Goal: Check status: Verify the current state of an ongoing process or item

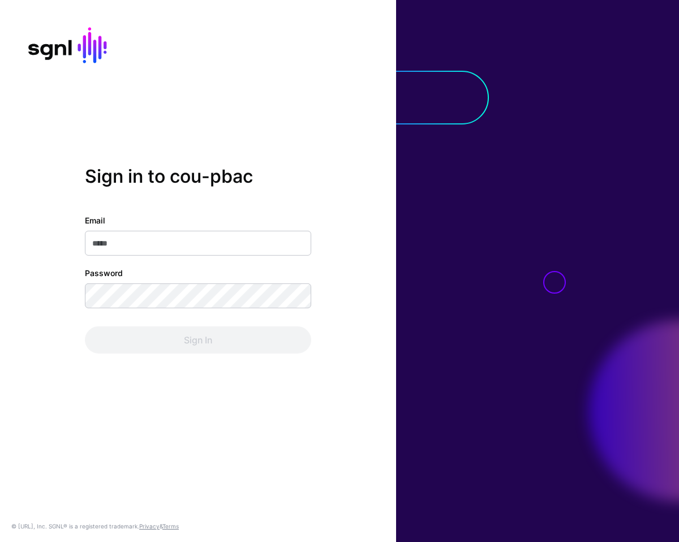
click at [125, 258] on div "Email Password Sign In" at bounding box center [198, 284] width 226 height 139
click at [125, 241] on input "Email" at bounding box center [198, 243] width 226 height 25
type input "**********"
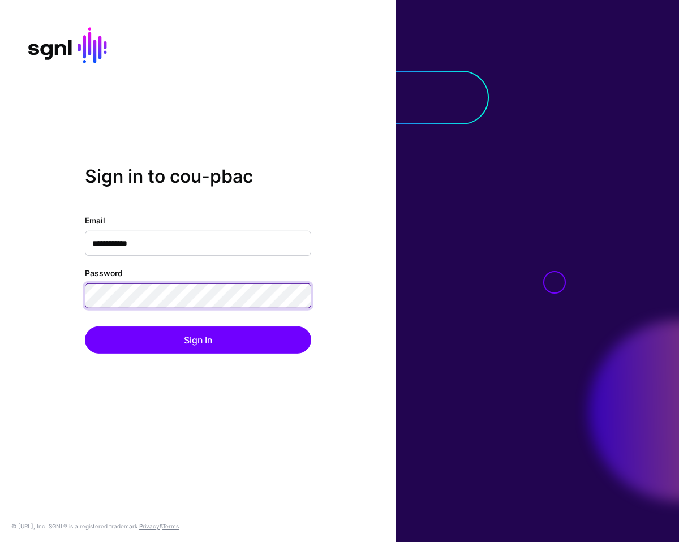
click at [85, 327] on button "Sign In" at bounding box center [198, 340] width 226 height 27
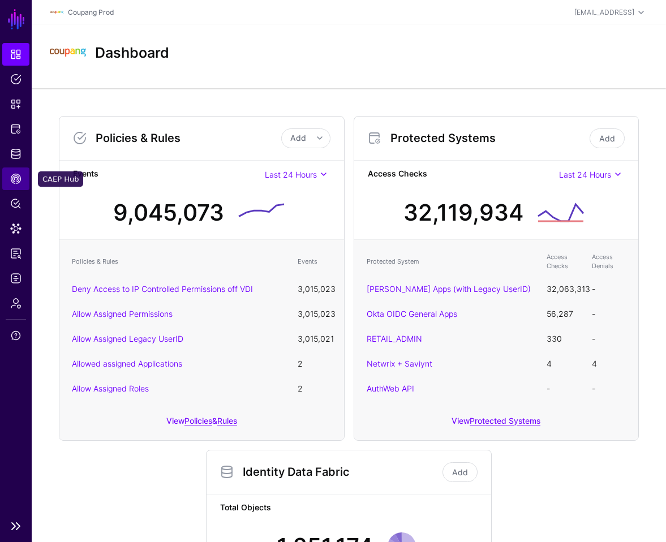
click at [22, 184] on link "CAEP Hub" at bounding box center [15, 179] width 27 height 23
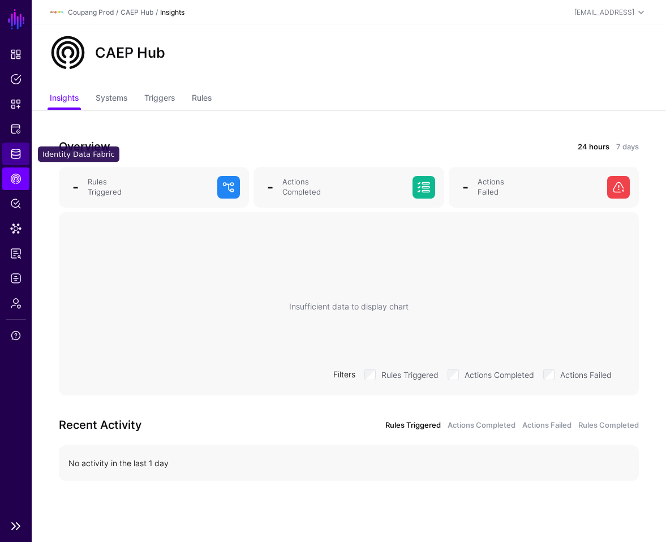
click at [14, 147] on link "Identity Data Fabric" at bounding box center [15, 154] width 27 height 23
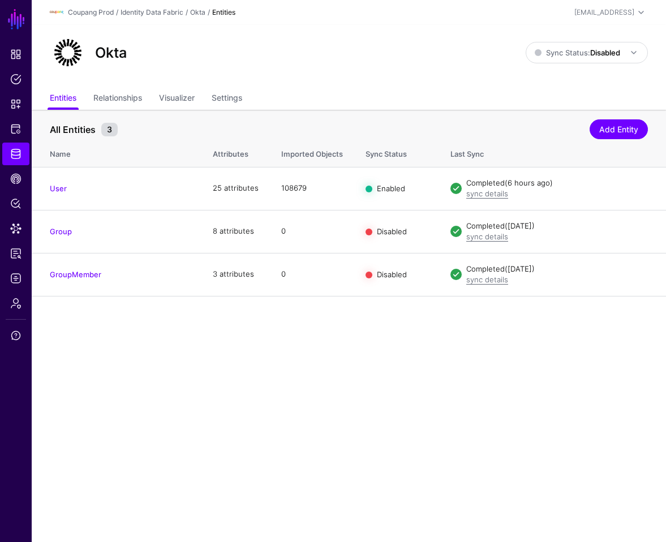
click at [136, 58] on div "Okta" at bounding box center [287, 53] width 485 height 36
click at [109, 53] on h2 "Okta" at bounding box center [111, 52] width 32 height 17
copy h2 "Okta"
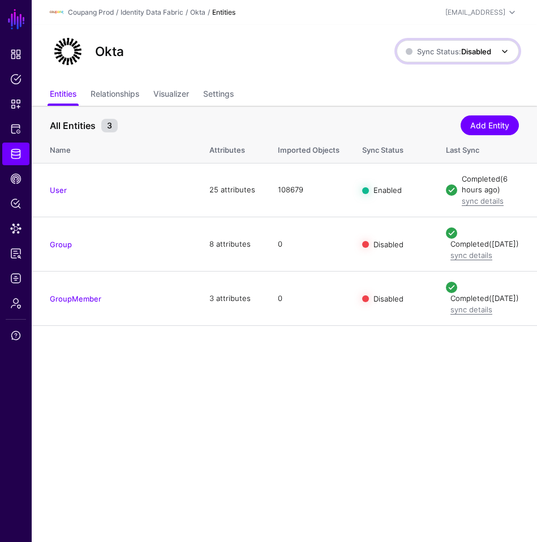
click at [442, 59] on link "Sync Status: Disabled" at bounding box center [458, 51] width 122 height 22
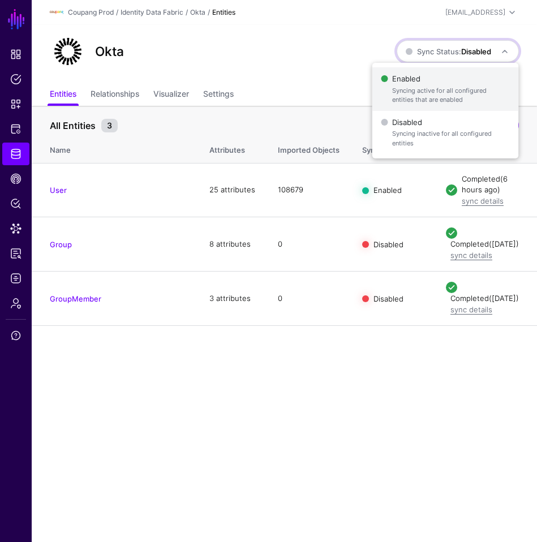
click at [431, 81] on span "Enabled Syncing active for all configured entities that are enabled" at bounding box center [445, 89] width 128 height 37
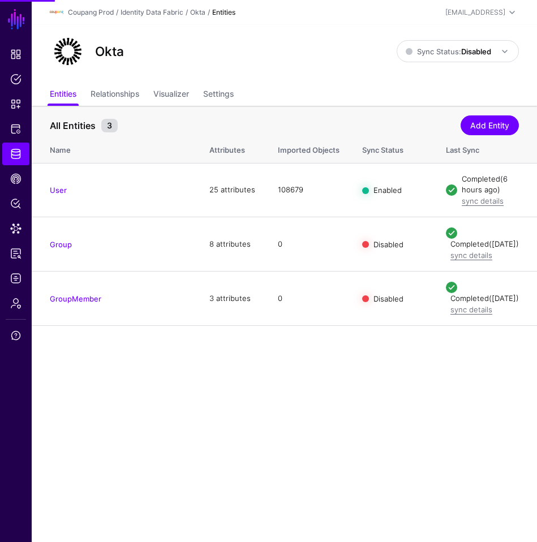
click at [343, 74] on div "Okta Sync Status: Disabled Enabled Syncing active for all configured entities t…" at bounding box center [284, 54] width 505 height 59
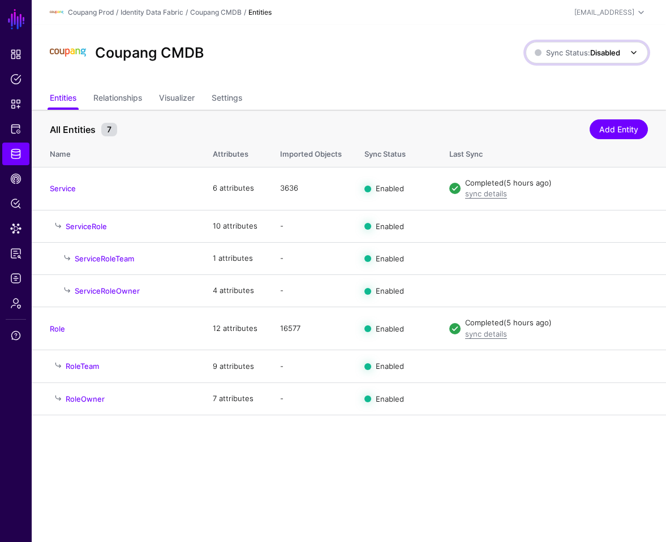
click at [575, 44] on link "Sync Status: Disabled" at bounding box center [587, 53] width 122 height 22
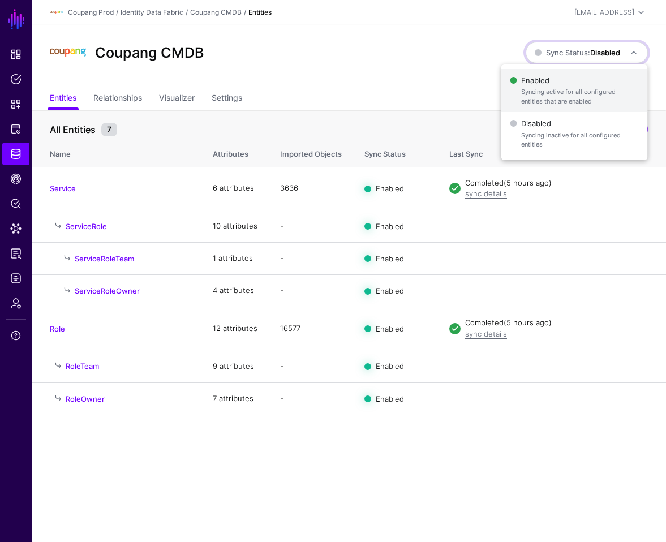
click at [532, 88] on span "Syncing active for all configured entities that are enabled" at bounding box center [579, 96] width 117 height 19
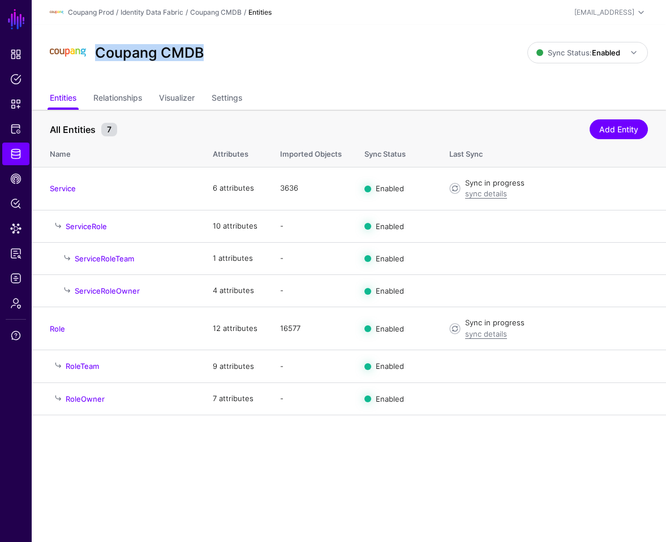
drag, startPoint x: 212, startPoint y: 57, endPoint x: 95, endPoint y: 55, distance: 116.6
click at [95, 55] on div "Coupang CMDB" at bounding box center [288, 53] width 487 height 36
copy h2 "Coupang CMDB"
click at [328, 79] on div "Coupang CMDB Sync Status: Enabled Enabled Syncing active for all configured ent…" at bounding box center [349, 56] width 635 height 63
drag, startPoint x: 208, startPoint y: 61, endPoint x: 95, endPoint y: 57, distance: 112.7
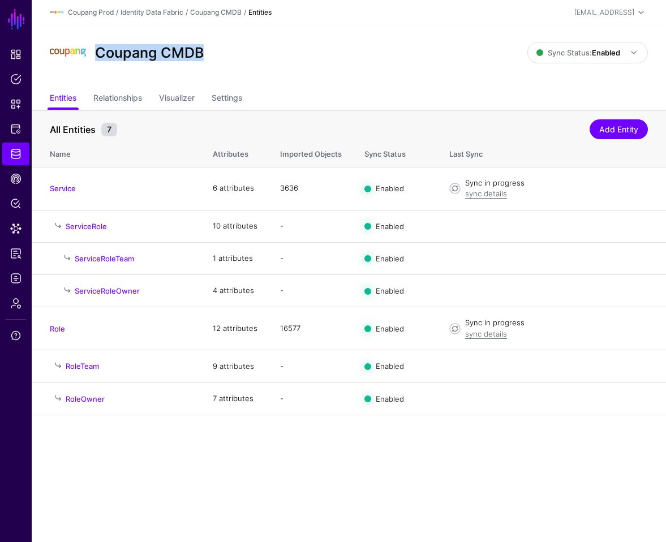
click at [95, 57] on div "Coupang CMDB" at bounding box center [288, 53] width 487 height 36
copy h2 "Coupang CMDB"
click at [316, 96] on ul "Entities Relationships Visualizer Settings" at bounding box center [349, 99] width 598 height 22
click at [479, 191] on link "sync details" at bounding box center [486, 193] width 42 height 9
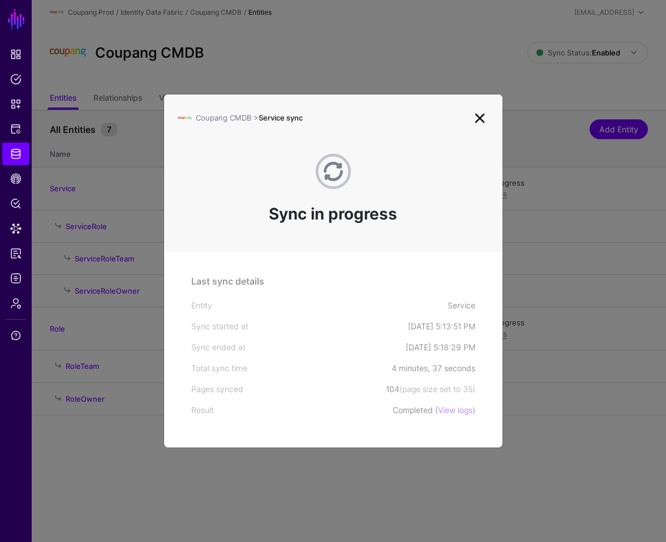
click at [402, 79] on ngb-modal-window "Coupang CMDB > Service sync Sync in progress Last sync details Entity Service S…" at bounding box center [333, 271] width 666 height 542
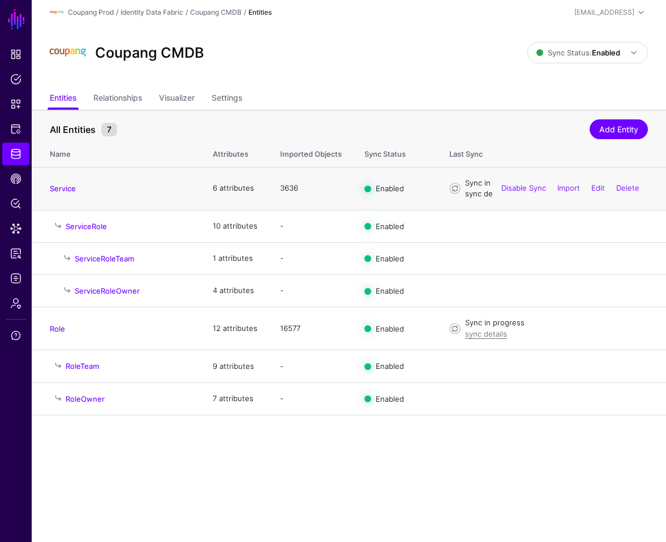
click at [478, 194] on link "sync details" at bounding box center [486, 193] width 42 height 9
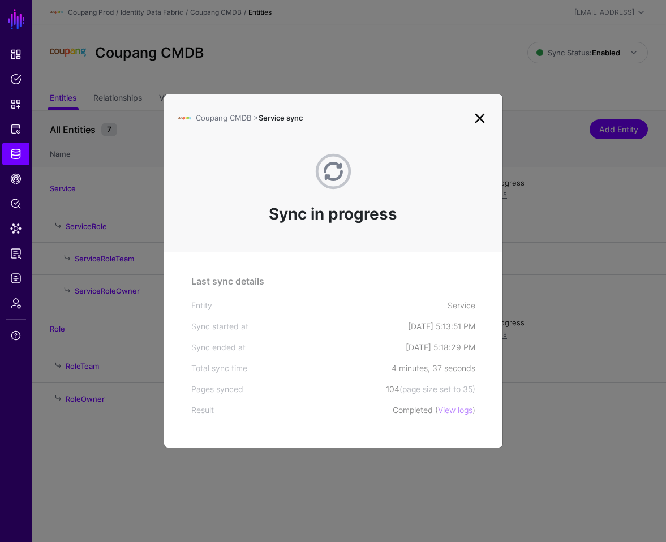
click at [374, 54] on ngb-modal-window "Coupang CMDB > Service sync Sync in progress Last sync details Entity Service S…" at bounding box center [333, 271] width 666 height 542
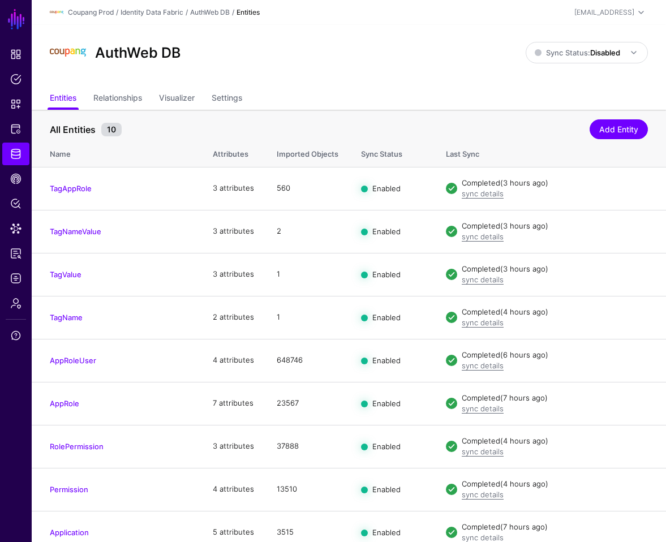
click at [170, 53] on h2 "AuthWeb DB" at bounding box center [137, 52] width 85 height 17
copy h2 "AuthWeb DB"
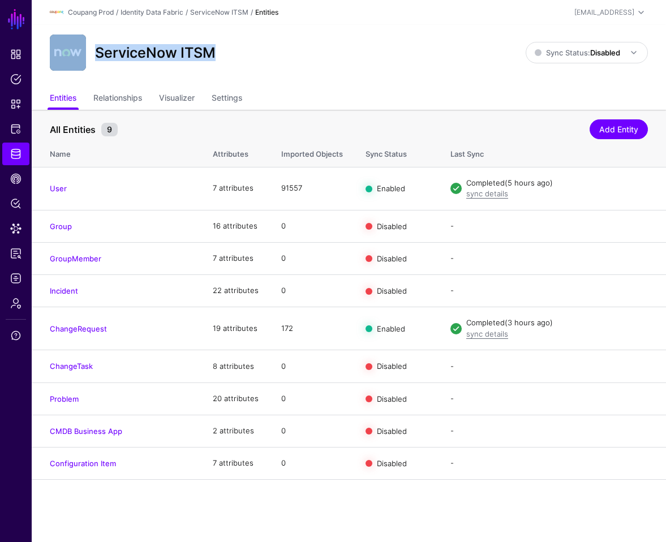
drag, startPoint x: 229, startPoint y: 55, endPoint x: 85, endPoint y: 57, distance: 143.8
click at [85, 57] on div "ServiceNow ITSM" at bounding box center [287, 53] width 485 height 36
copy div "ServiceNow ITSM"
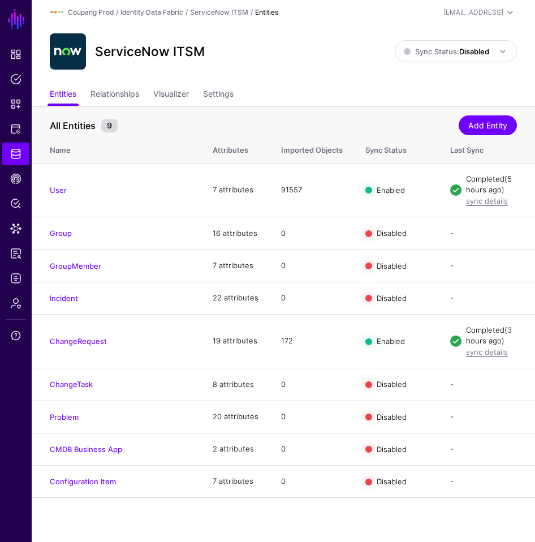
click at [247, 94] on ul "Entities Relationships Visualizer Settings" at bounding box center [284, 95] width 468 height 22
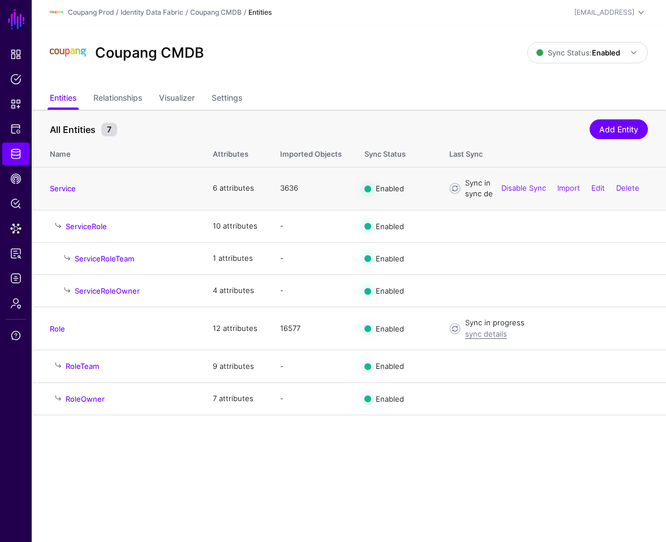
click at [470, 196] on link "sync details" at bounding box center [486, 193] width 42 height 9
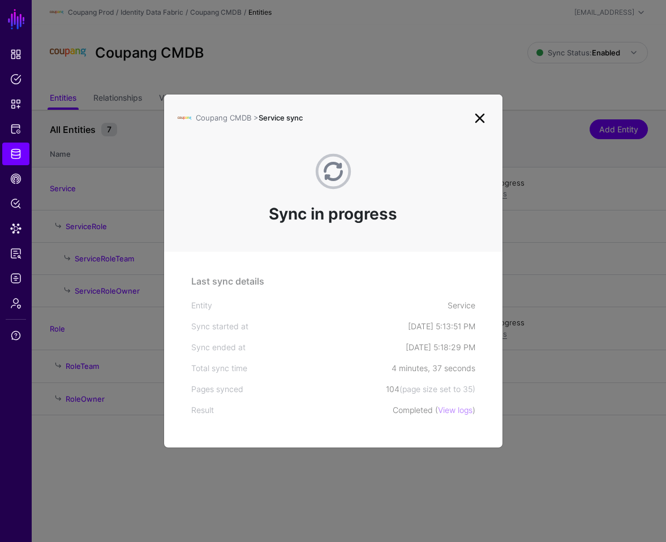
click at [417, 60] on ngb-modal-window "Coupang CMDB > Service sync Sync in progress Last sync details Entity Service S…" at bounding box center [333, 271] width 666 height 542
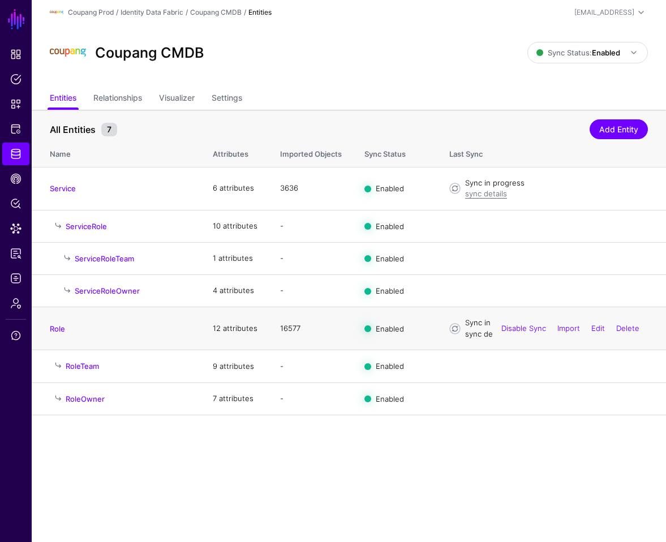
click at [474, 335] on link "sync details" at bounding box center [486, 333] width 42 height 9
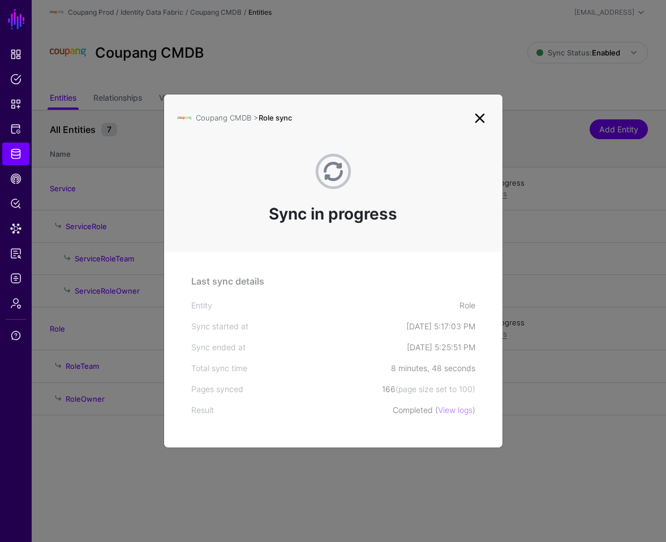
click at [406, 479] on ngb-modal-window "Coupang CMDB > Role sync Sync in progress Last sync details Entity Role Sync st…" at bounding box center [333, 271] width 666 height 542
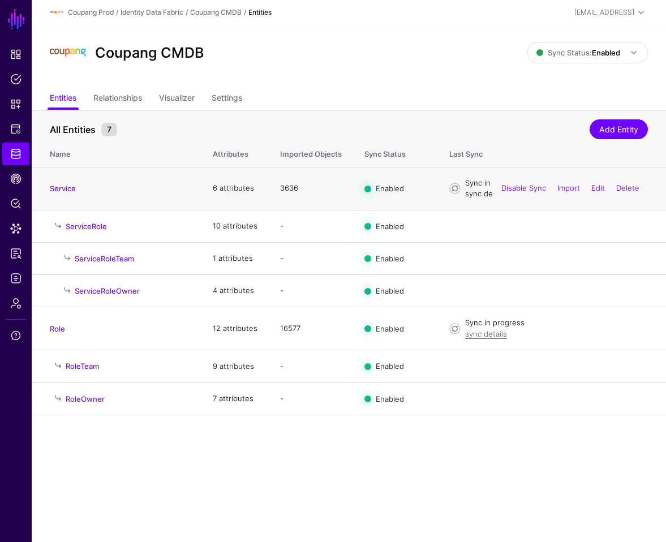
click at [473, 194] on link "sync details" at bounding box center [486, 193] width 42 height 9
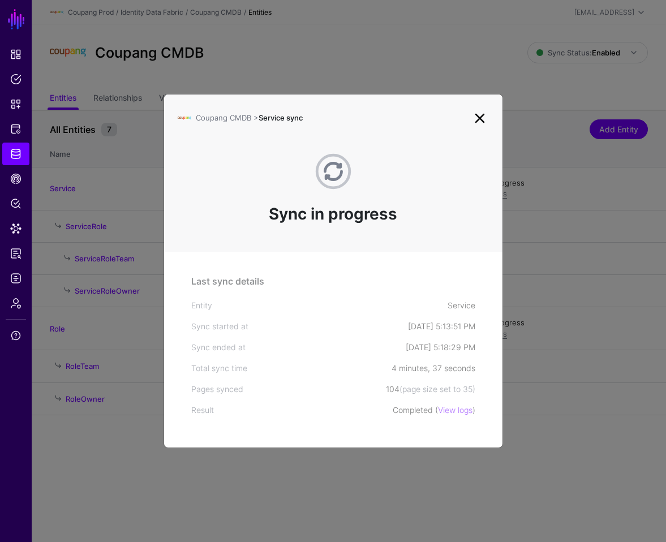
click at [355, 490] on ngb-modal-window "Coupang CMDB > Service sync Sync in progress Last sync details Entity Service S…" at bounding box center [333, 271] width 666 height 542
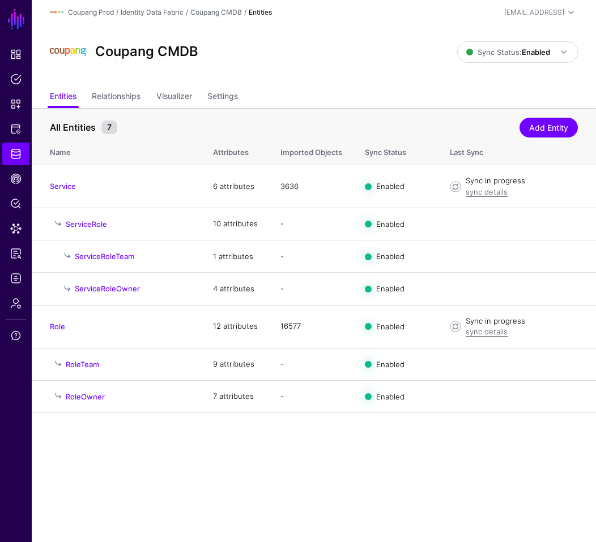
click at [325, 79] on div "Coupang CMDB Sync Status: Enabled Enabled Syncing active for all configured ent…" at bounding box center [314, 56] width 564 height 62
click at [328, 89] on ul "Entities Relationships Visualizer Settings" at bounding box center [314, 98] width 528 height 22
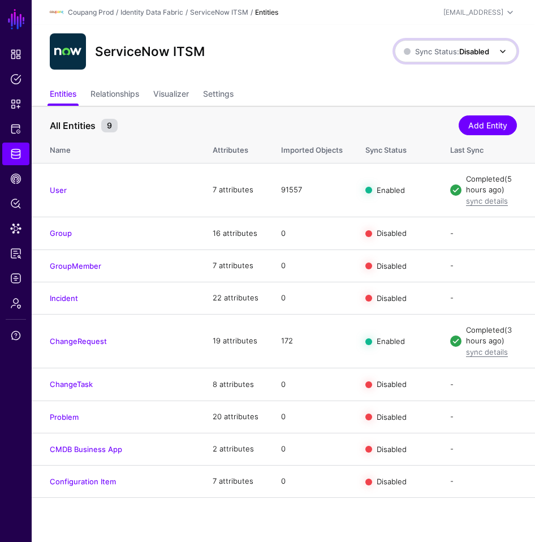
click at [443, 48] on span "Sync Status: Disabled" at bounding box center [446, 51] width 85 height 9
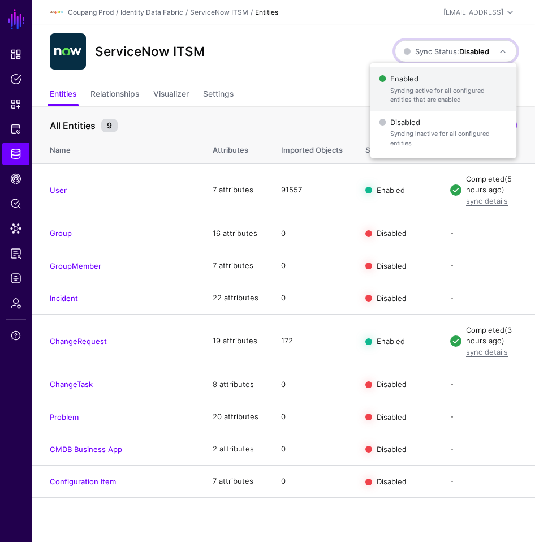
click at [403, 87] on span "Syncing active for all configured entities that are enabled" at bounding box center [449, 95] width 117 height 19
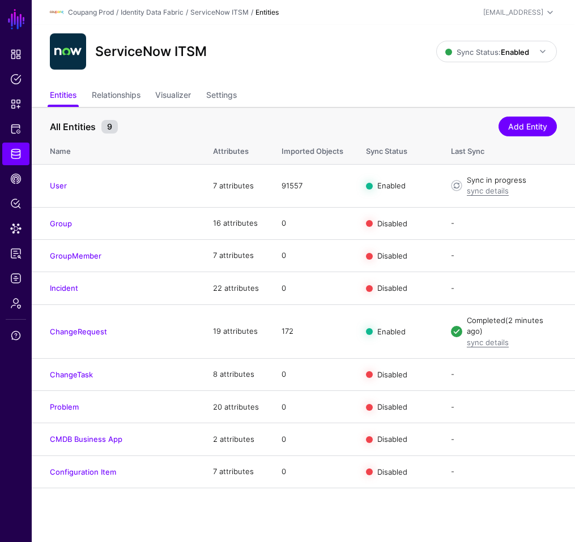
click at [273, 72] on div "ServiceNow ITSM Sync Status: Enabled Enabled Syncing active for all configured …" at bounding box center [303, 55] width 543 height 61
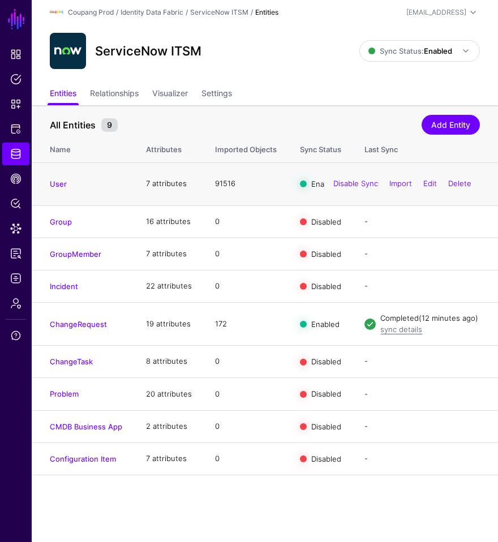
click at [390, 192] on div "Disable Sync Import Edit Delete" at bounding box center [402, 184] width 155 height 28
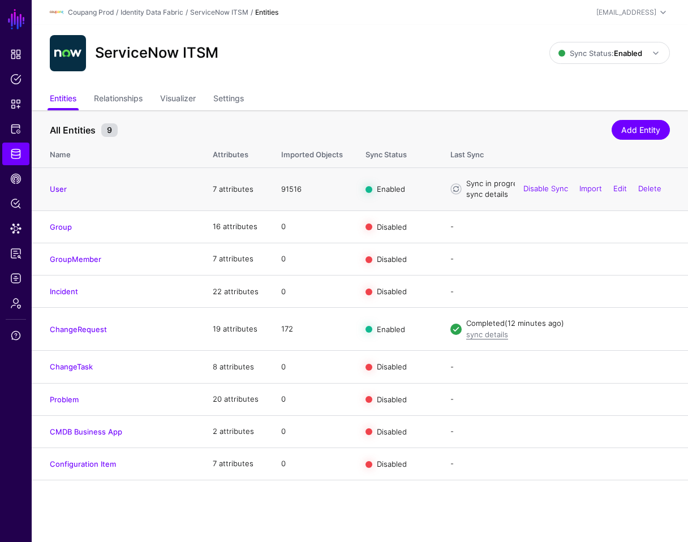
click at [484, 192] on link "sync details" at bounding box center [487, 194] width 42 height 9
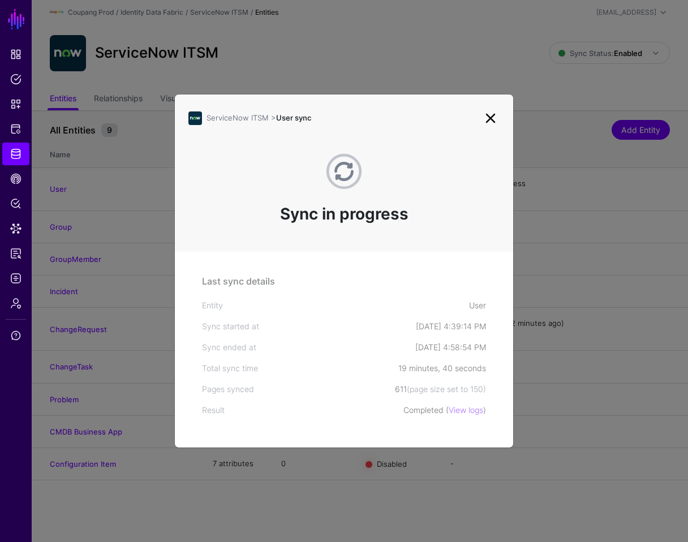
click at [495, 118] on link at bounding box center [491, 118] width 18 height 18
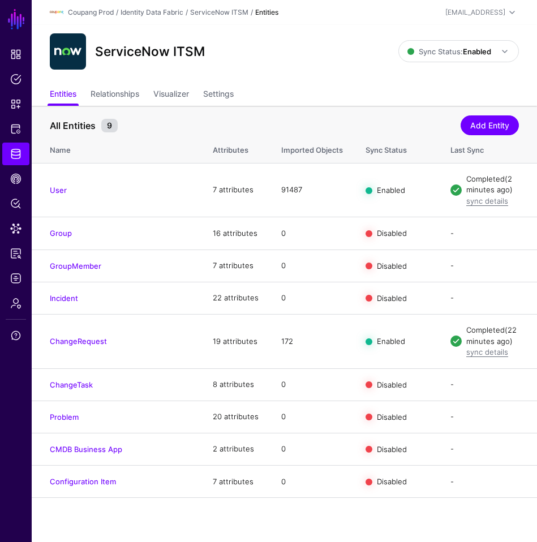
click at [326, 54] on div "ServiceNow ITSM" at bounding box center [224, 51] width 358 height 36
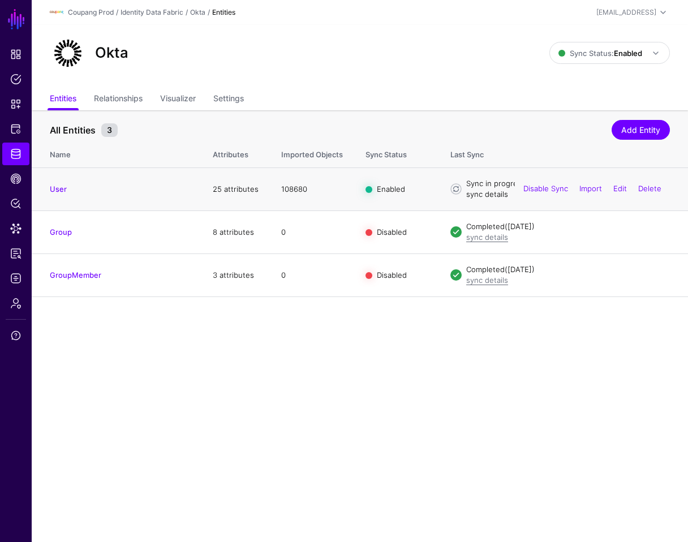
click at [491, 193] on link "sync details" at bounding box center [487, 194] width 42 height 9
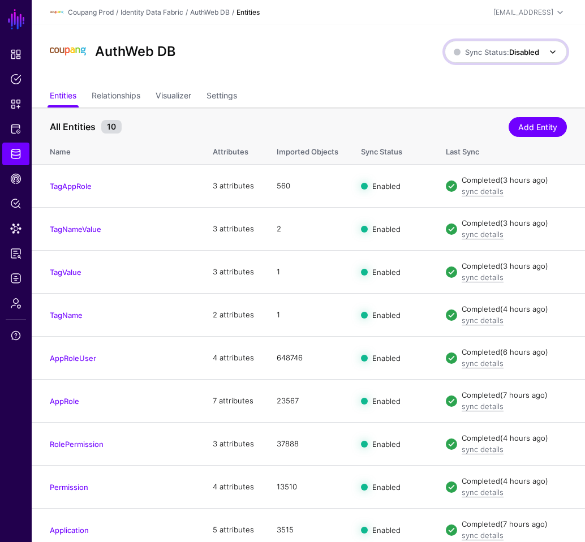
click at [502, 50] on span "Sync Status: Disabled" at bounding box center [496, 52] width 85 height 9
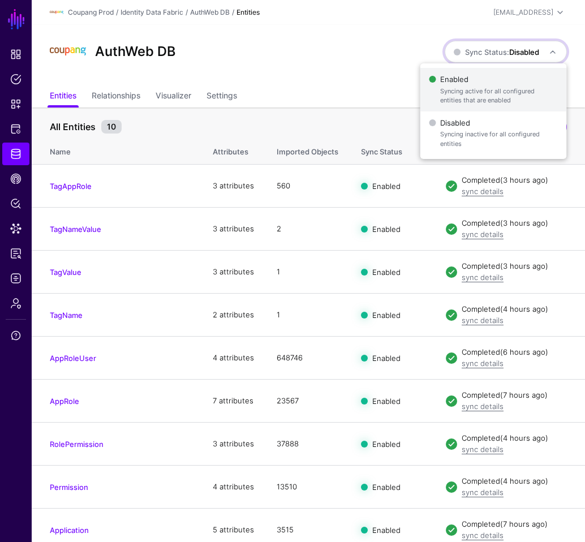
click at [483, 89] on span "Syncing active for all configured entities that are enabled" at bounding box center [498, 96] width 117 height 19
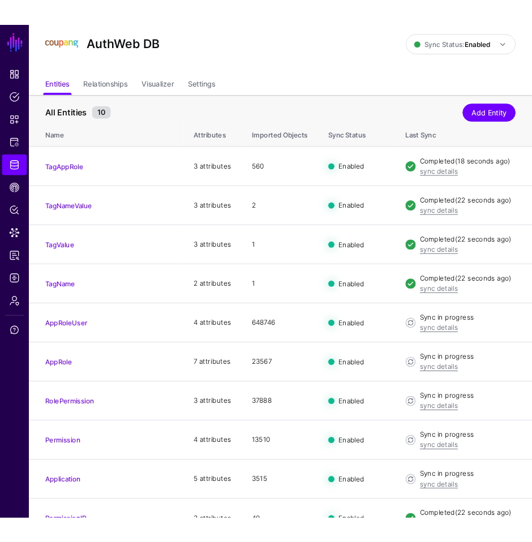
scroll to position [53, 0]
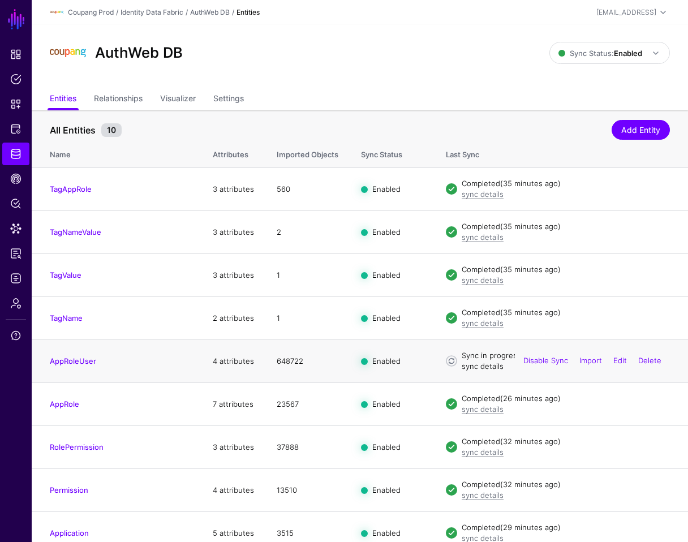
click at [469, 370] on link "sync details" at bounding box center [483, 366] width 42 height 9
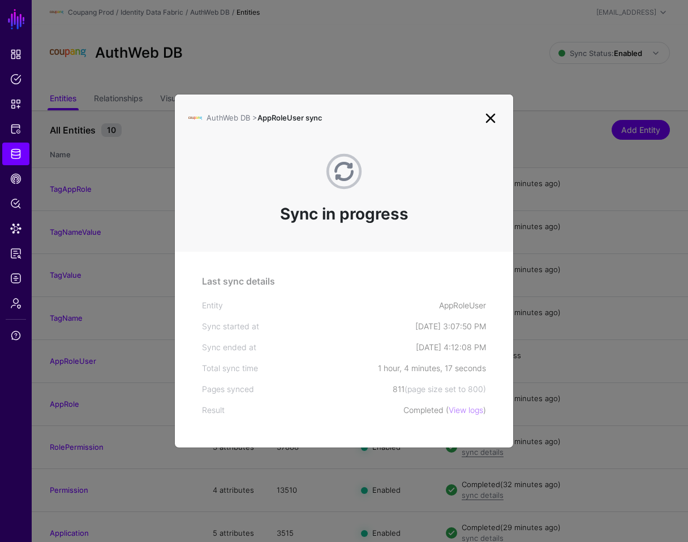
click at [153, 66] on ngb-modal-window "AuthWeb DB > AppRoleUser sync Sync in progress Last sync details Entity AppRole…" at bounding box center [344, 271] width 688 height 542
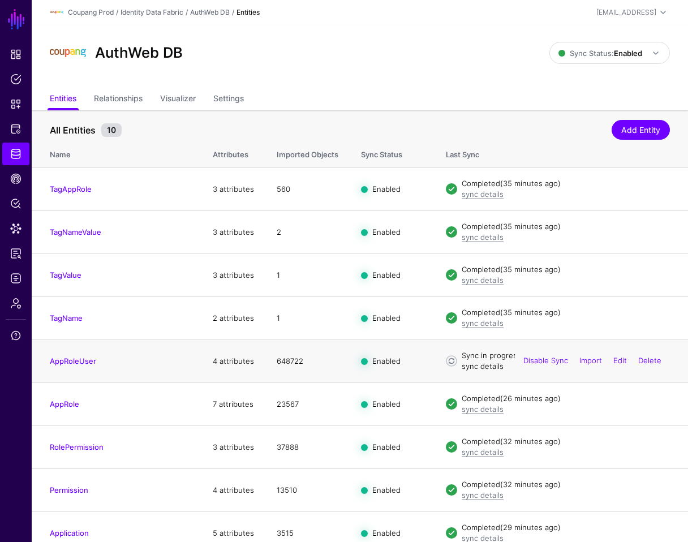
click at [464, 367] on link "sync details" at bounding box center [483, 366] width 42 height 9
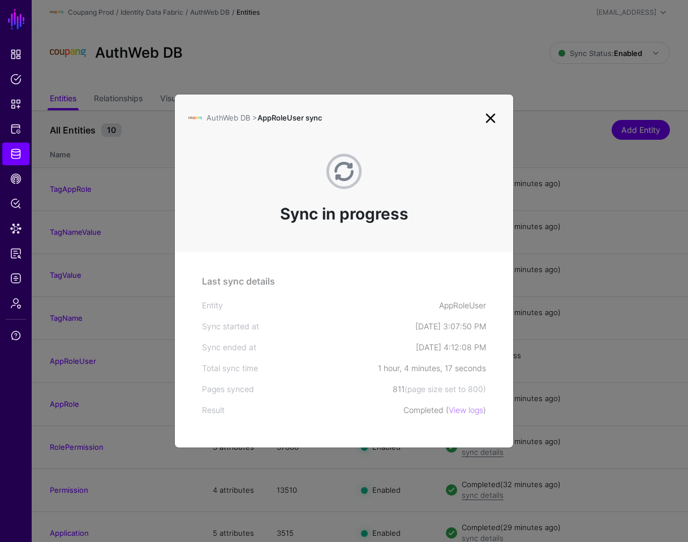
click at [475, 170] on ngb-modal-window "AuthWeb DB > AppRoleUser sync Sync in progress Last sync details Entity AppRole…" at bounding box center [344, 271] width 688 height 542
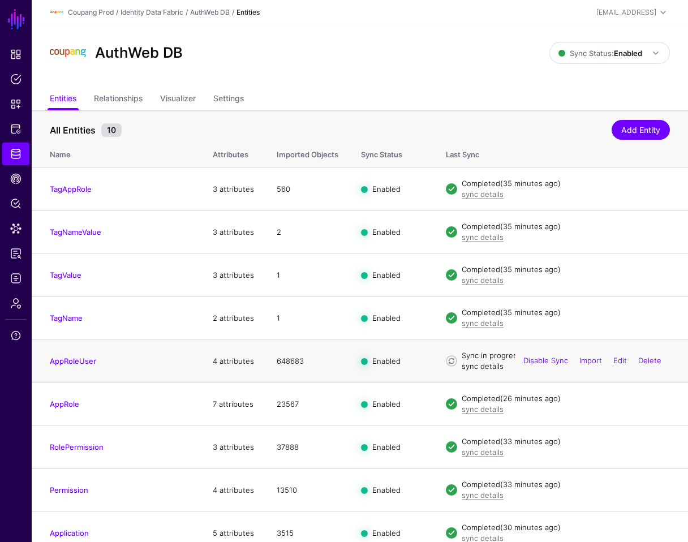
click at [469, 369] on link "sync details" at bounding box center [483, 366] width 42 height 9
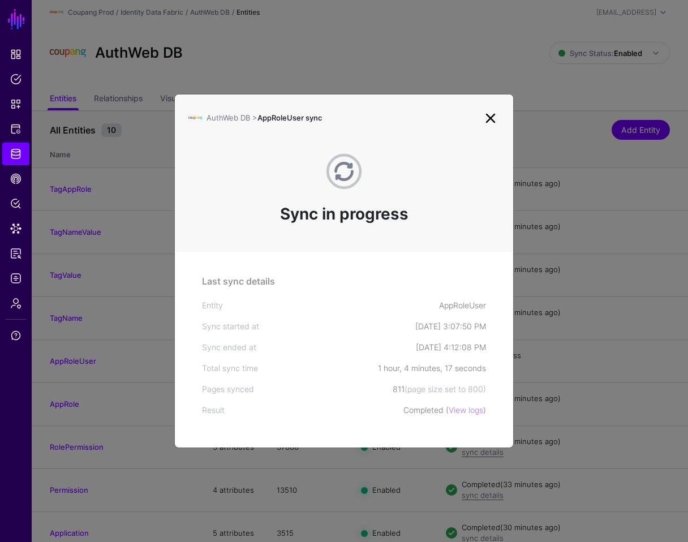
click at [72, 306] on ngb-modal-window "AuthWeb DB > AppRoleUser sync Sync in progress Last sync details Entity AppRole…" at bounding box center [344, 271] width 688 height 542
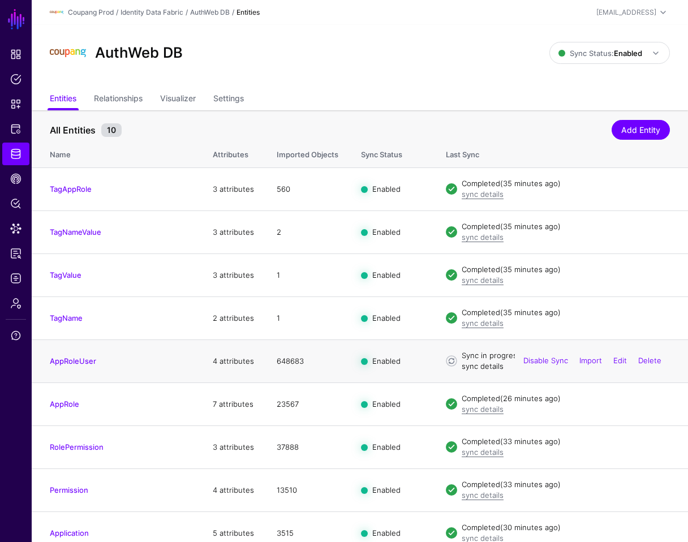
click at [468, 368] on link "sync details" at bounding box center [483, 366] width 42 height 9
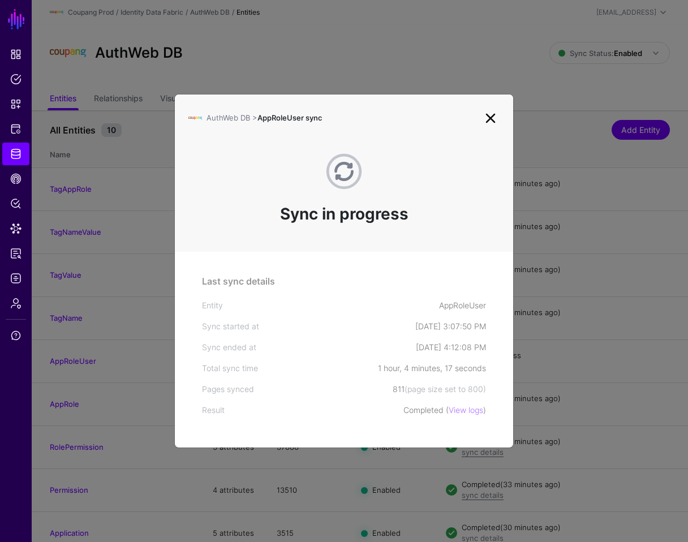
click at [113, 280] on ngb-modal-window "AuthWeb DB > AppRoleUser sync Sync in progress Last sync details Entity AppRole…" at bounding box center [344, 271] width 688 height 542
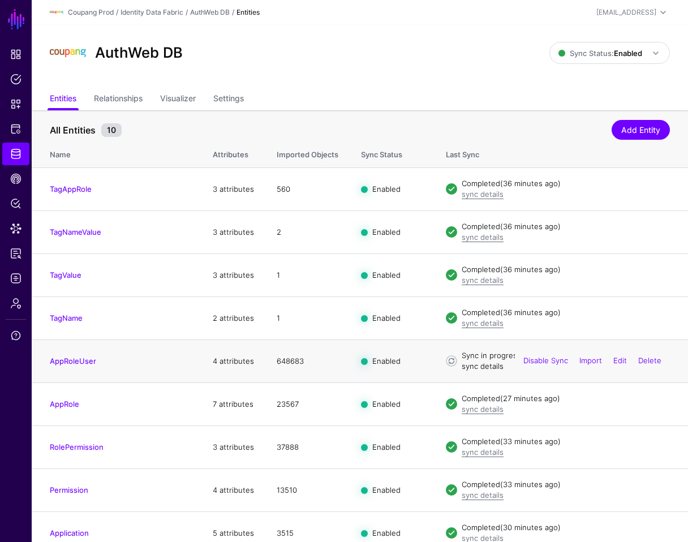
click at [475, 369] on link "sync details" at bounding box center [483, 366] width 42 height 9
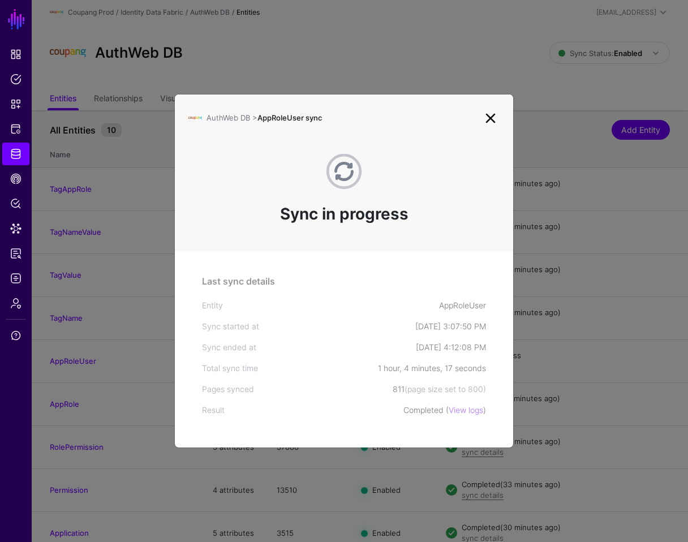
click at [331, 49] on ngb-modal-window "AuthWeb DB > AppRoleUser sync Sync in progress Last sync details Entity AppRole…" at bounding box center [344, 271] width 688 height 542
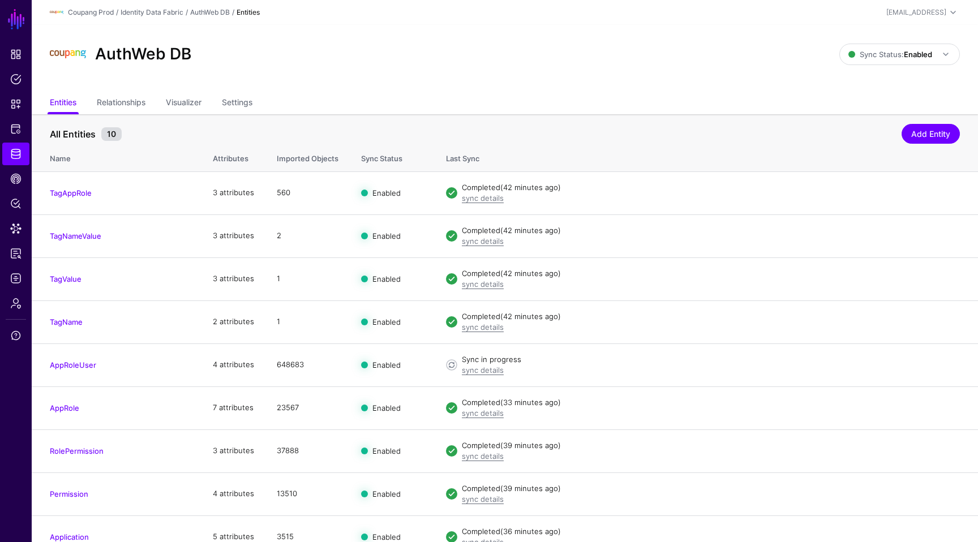
click at [517, 64] on div "AuthWeb DB" at bounding box center [444, 54] width 799 height 36
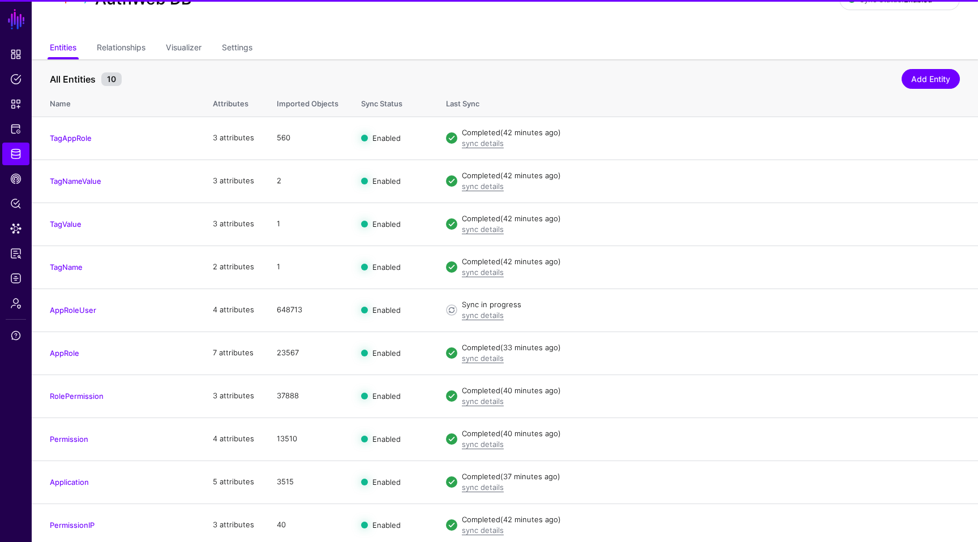
scroll to position [59, 0]
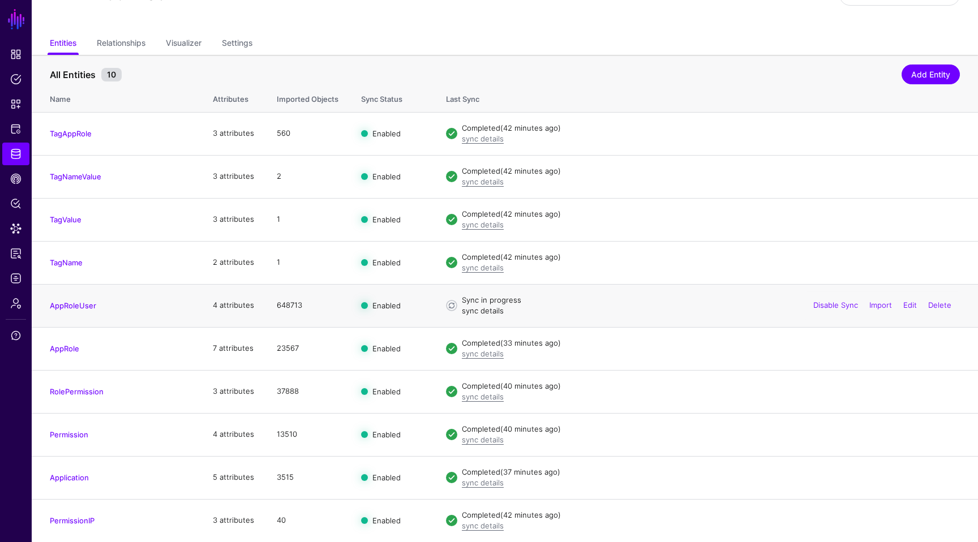
click at [489, 310] on link "sync details" at bounding box center [483, 310] width 42 height 9
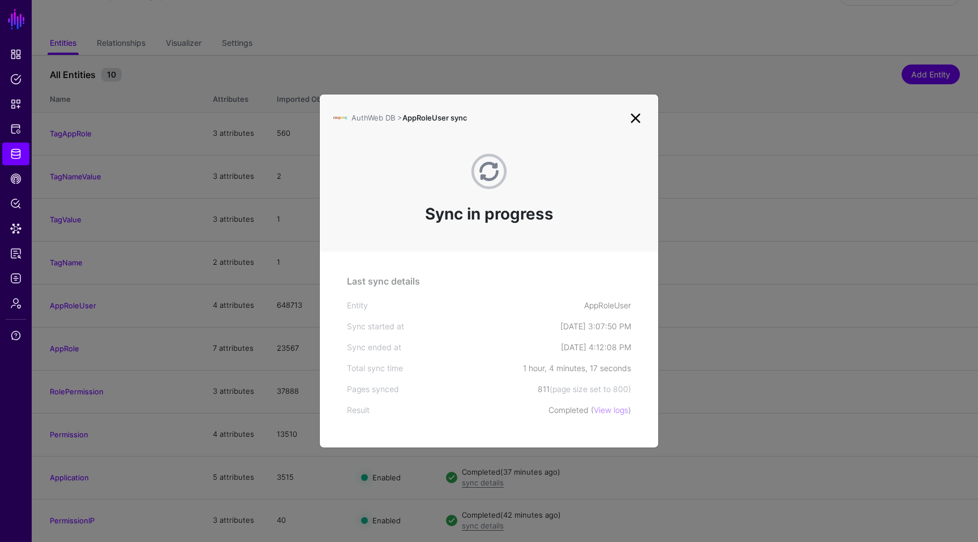
click at [697, 258] on ngb-modal-window "AuthWeb DB > AppRoleUser sync Sync in progress Last sync details Entity AppRole…" at bounding box center [489, 271] width 978 height 542
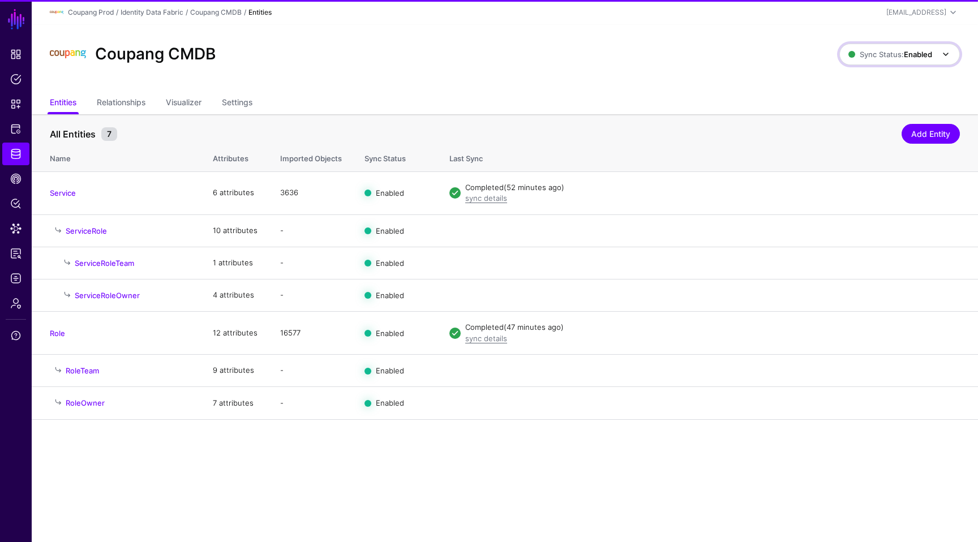
click at [880, 48] on span "Sync Status: Enabled" at bounding box center [901, 55] width 104 height 14
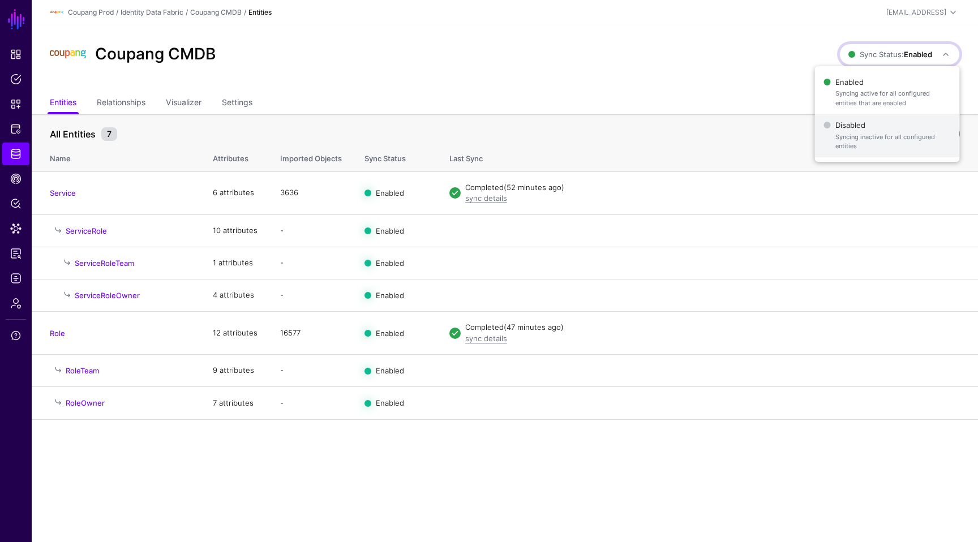
click at [864, 139] on span "Syncing inactive for all configured entities" at bounding box center [893, 141] width 115 height 19
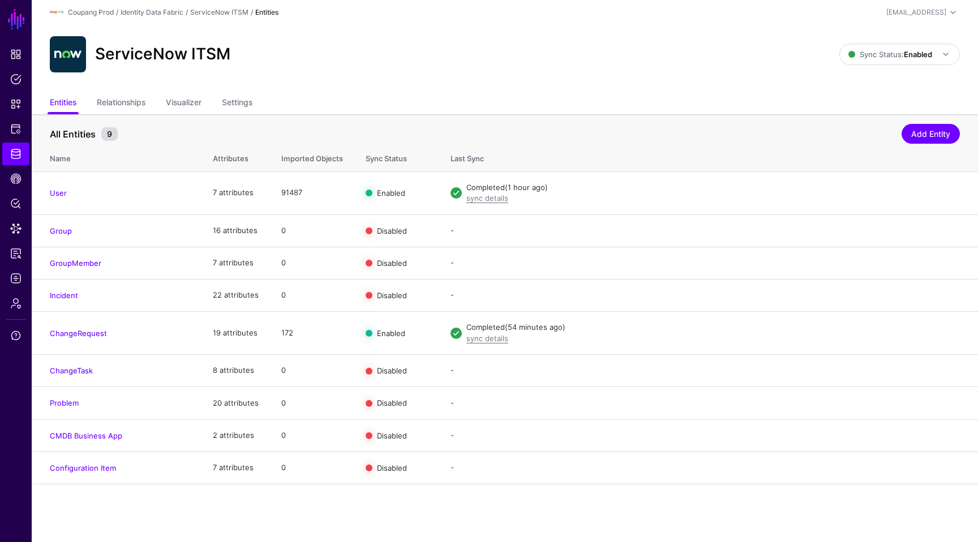
click at [647, 50] on div "ServiceNow ITSM" at bounding box center [444, 54] width 799 height 36
click at [863, 56] on span "Sync Status: Enabled" at bounding box center [891, 54] width 84 height 9
click at [830, 136] on span "Disabled Syncing inactive for all configured entities" at bounding box center [887, 135] width 127 height 37
click at [636, 70] on div "ServiceNow ITSM" at bounding box center [443, 54] width 797 height 36
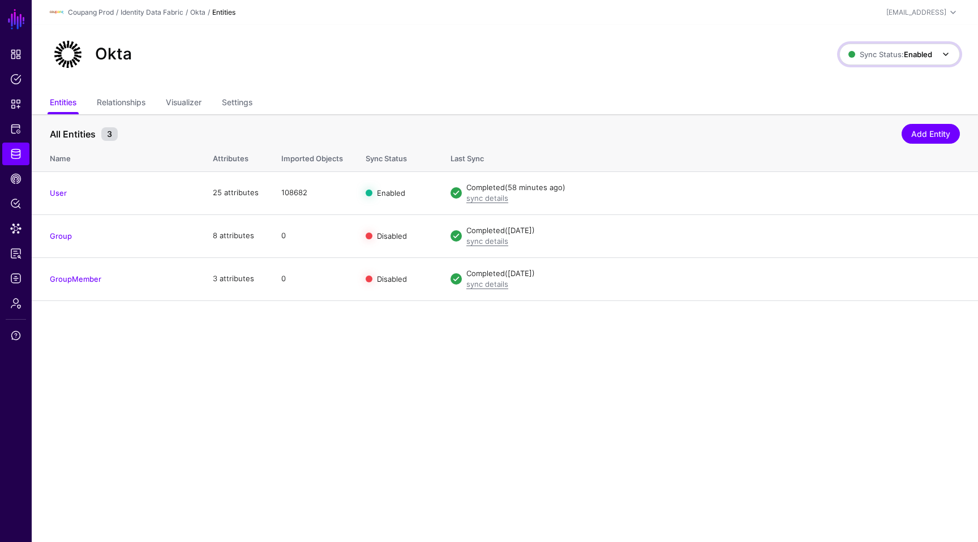
click at [864, 54] on span "Sync Status: Enabled" at bounding box center [891, 54] width 84 height 9
click at [850, 129] on span "Disabled Syncing inactive for all configured entities" at bounding box center [887, 135] width 127 height 37
click at [709, 81] on div "Okta Sync Status: Enabled Enabled Syncing active for all configured entities th…" at bounding box center [505, 59] width 946 height 68
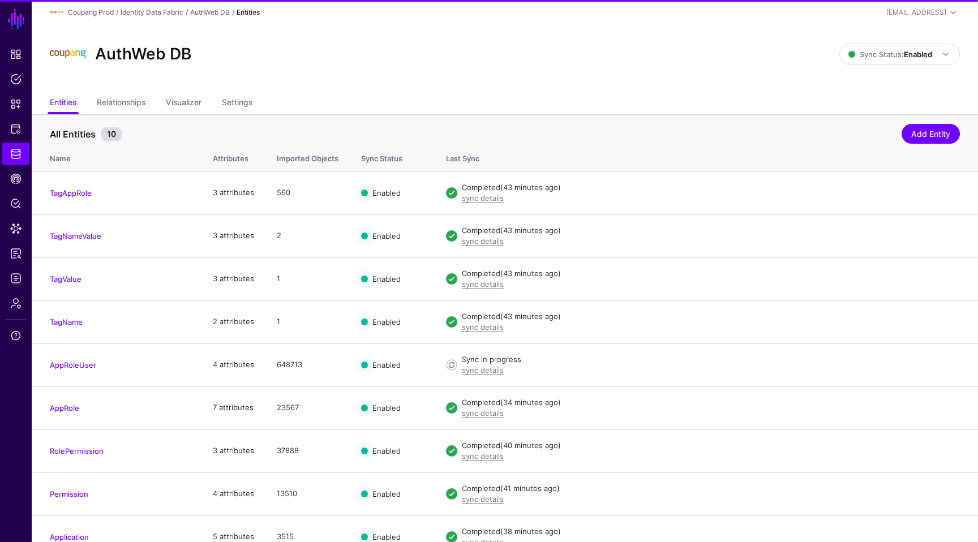
scroll to position [59, 0]
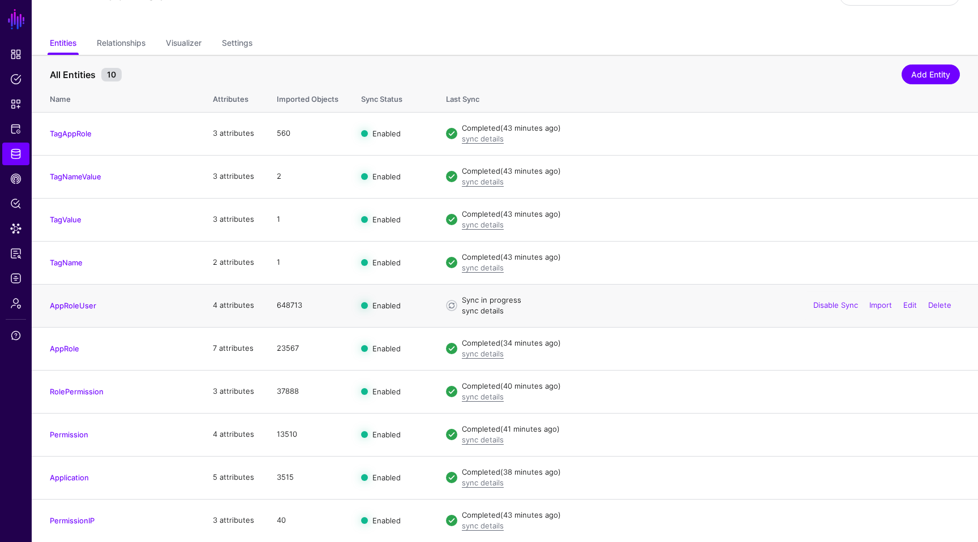
click at [483, 310] on link "sync details" at bounding box center [483, 310] width 42 height 9
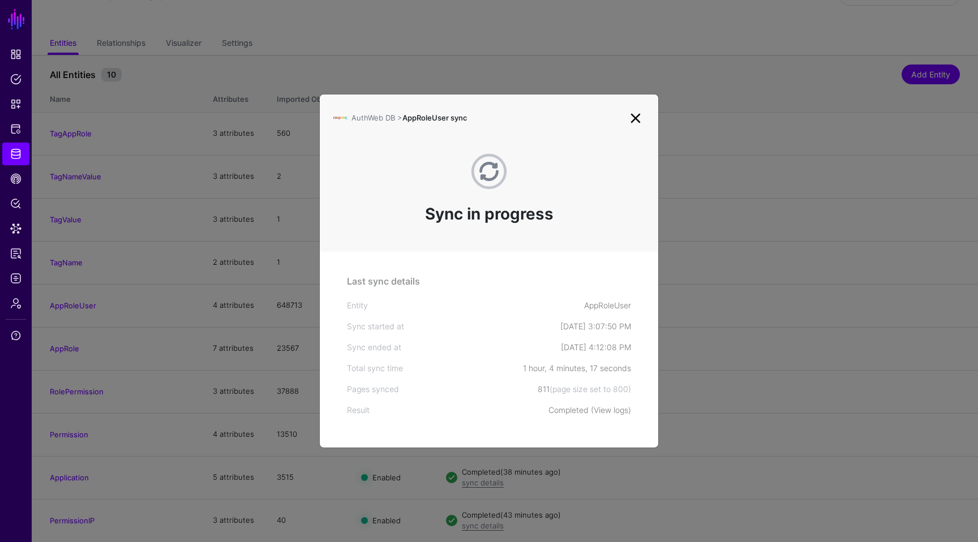
click at [612, 408] on link "View logs" at bounding box center [611, 410] width 35 height 10
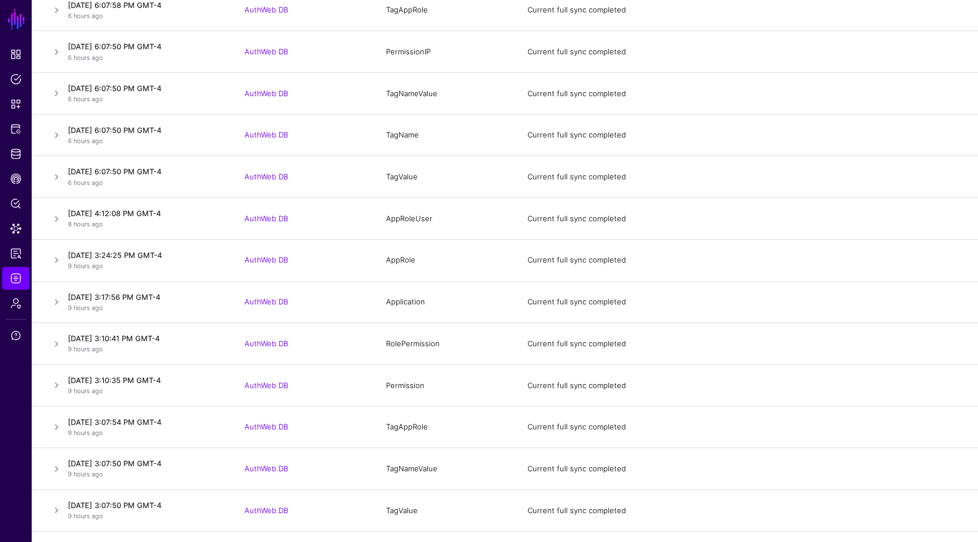
scroll to position [764, 0]
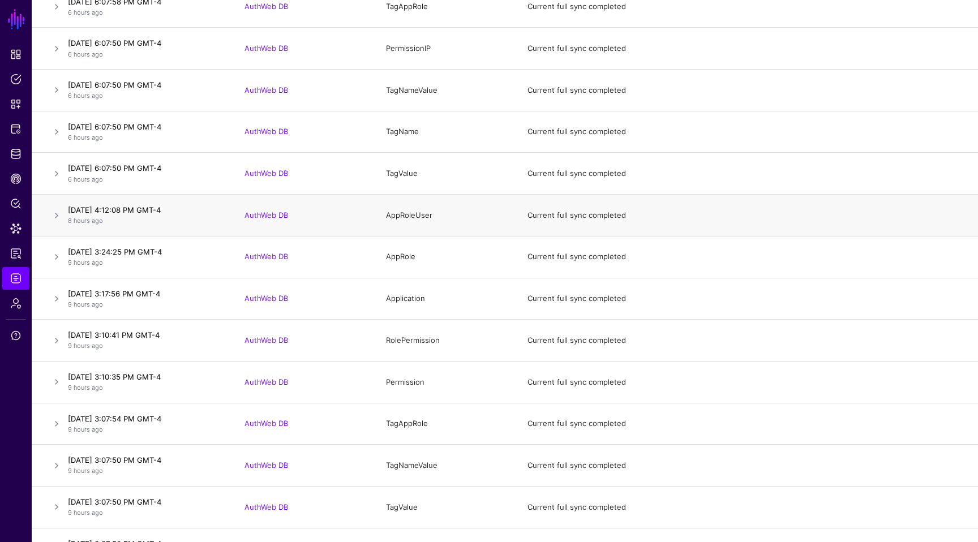
click at [412, 213] on td "AppRoleUser" at bounding box center [446, 216] width 142 height 42
click at [66, 226] on td "August 30, 2025 at 4:12:08 PM GMT-4 8 hours ago" at bounding box center [148, 216] width 170 height 42
click at [57, 219] on link at bounding box center [57, 216] width 14 height 14
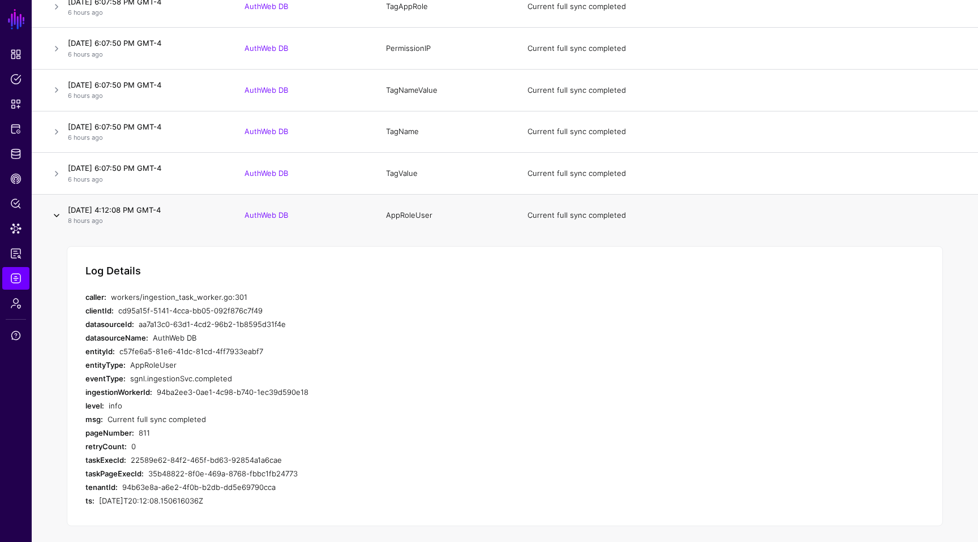
click at [57, 219] on link at bounding box center [57, 216] width 14 height 14
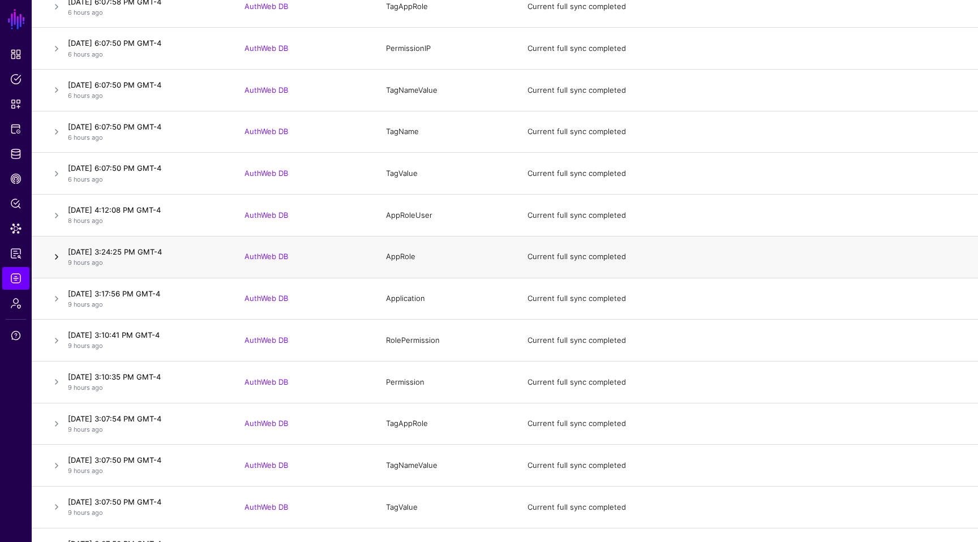
click at [53, 256] on link at bounding box center [57, 257] width 14 height 14
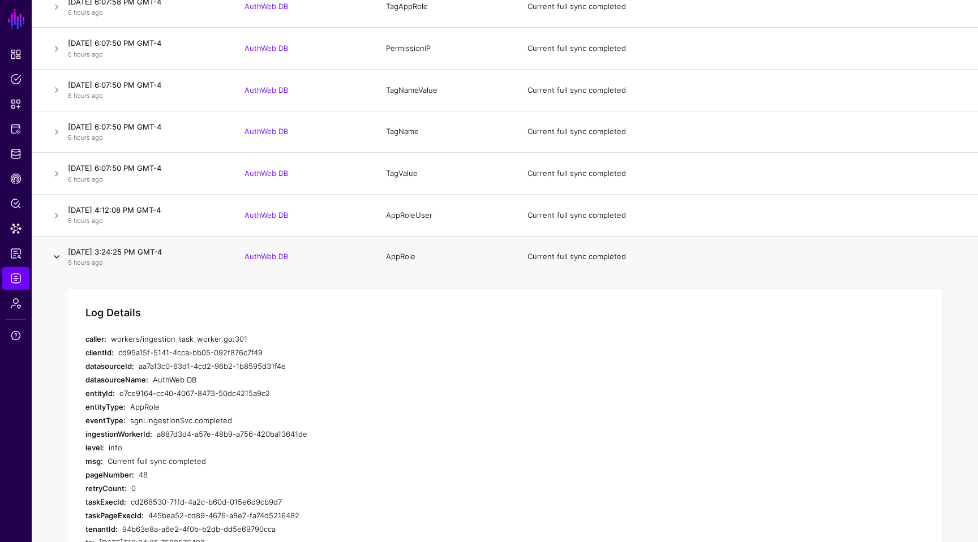
click at [53, 256] on link at bounding box center [57, 257] width 14 height 14
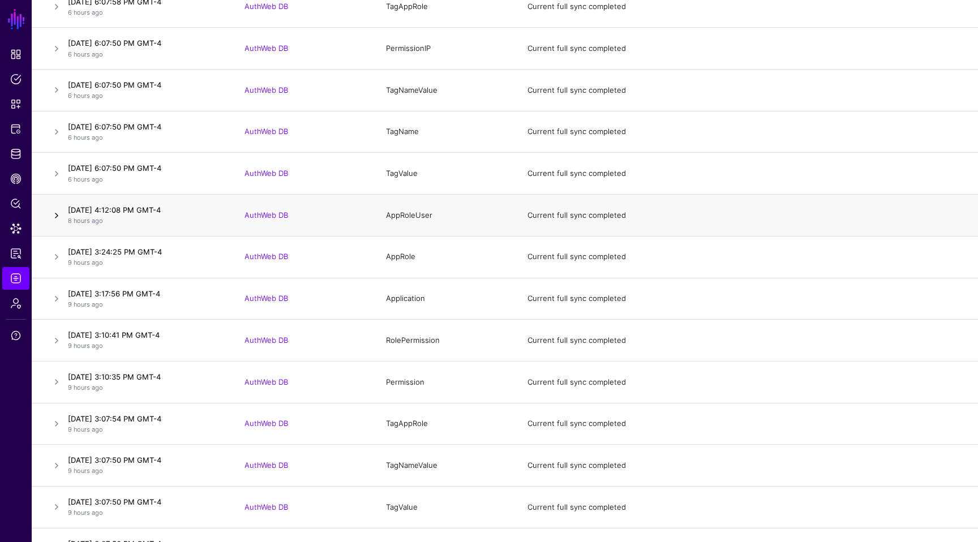
click at [54, 214] on link at bounding box center [57, 216] width 14 height 14
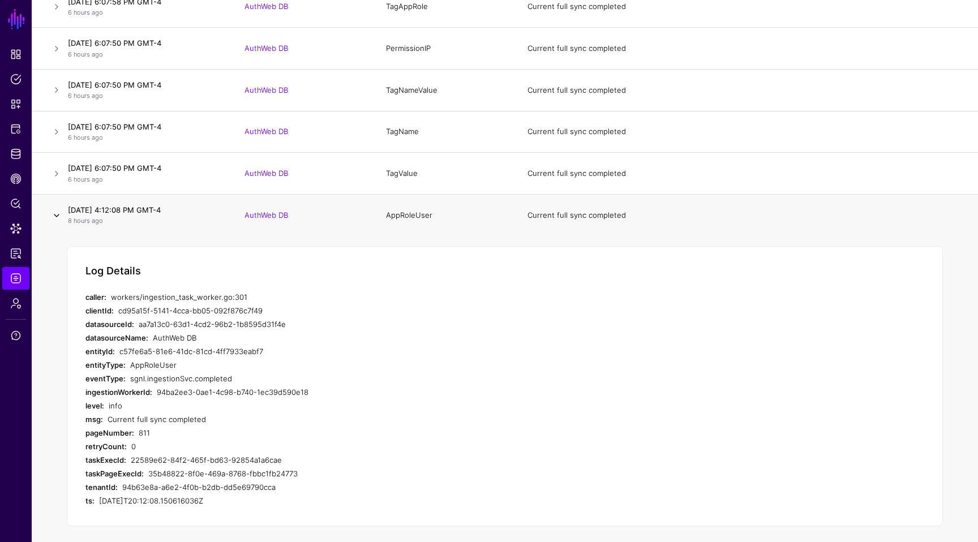
click at [54, 214] on link at bounding box center [57, 216] width 14 height 14
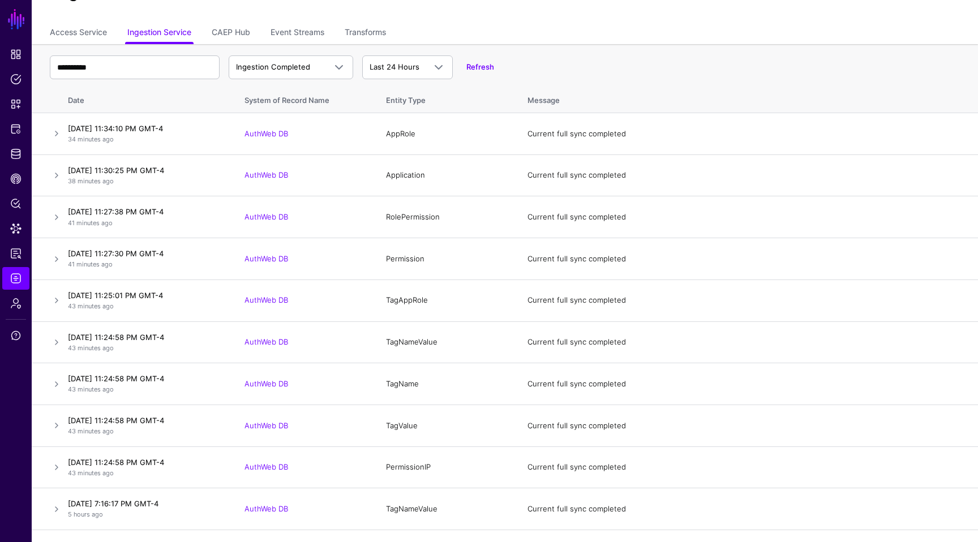
scroll to position [0, 0]
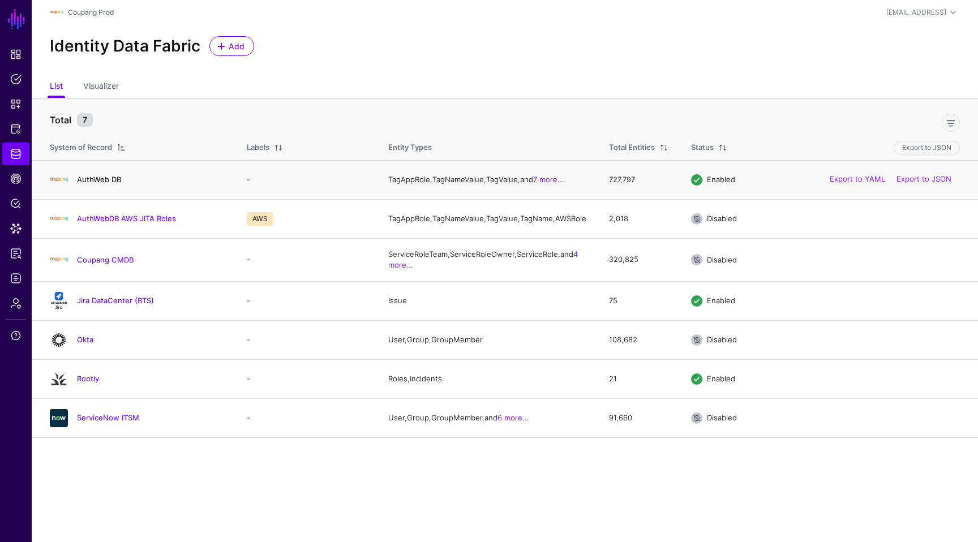
click at [103, 178] on link "AuthWeb DB" at bounding box center [99, 179] width 44 height 9
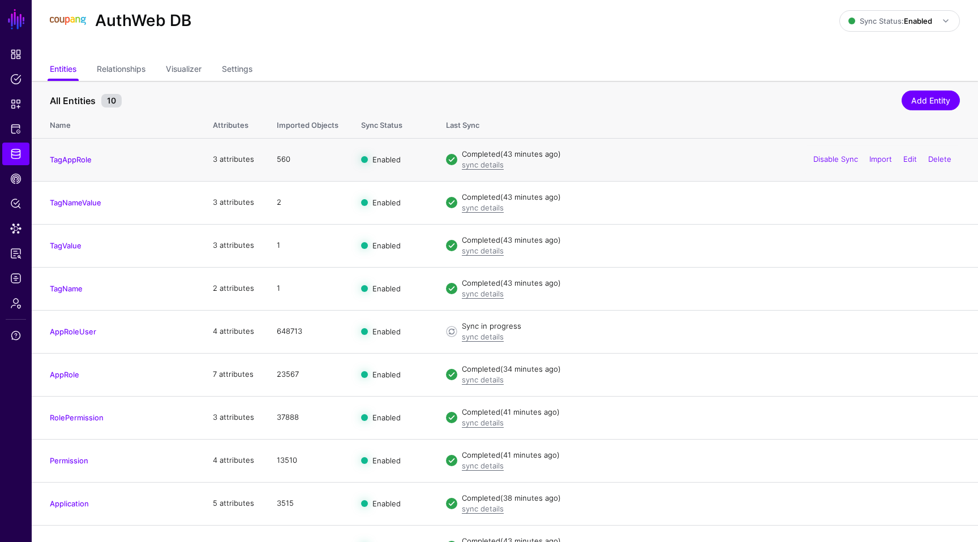
scroll to position [32, 0]
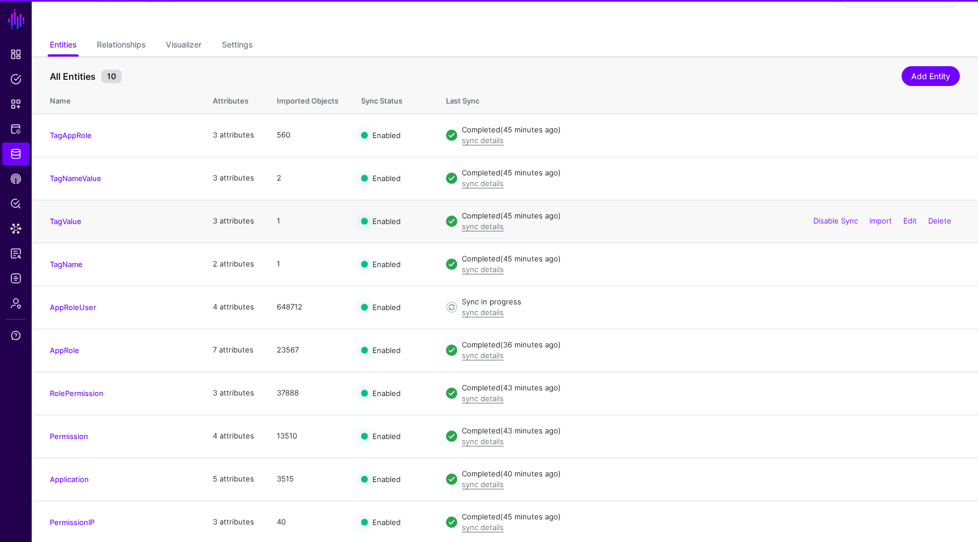
scroll to position [59, 0]
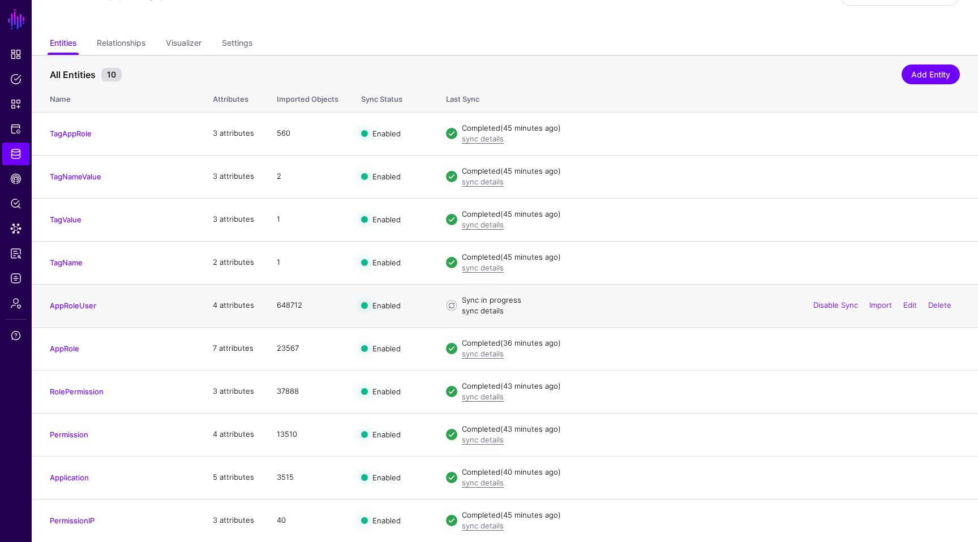
click at [470, 312] on link "sync details" at bounding box center [483, 310] width 42 height 9
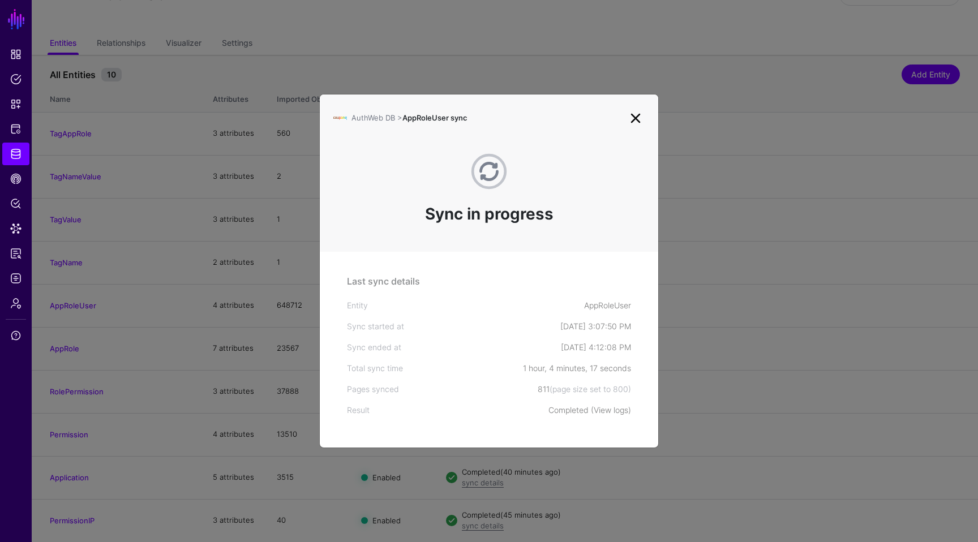
click at [607, 407] on link "View logs" at bounding box center [611, 410] width 35 height 10
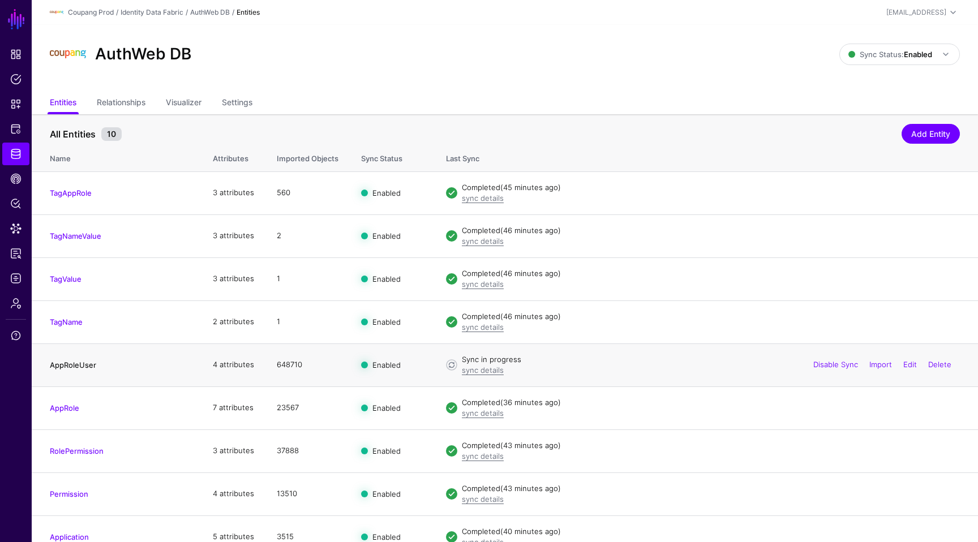
click at [88, 367] on link "AppRoleUser" at bounding box center [73, 365] width 46 height 9
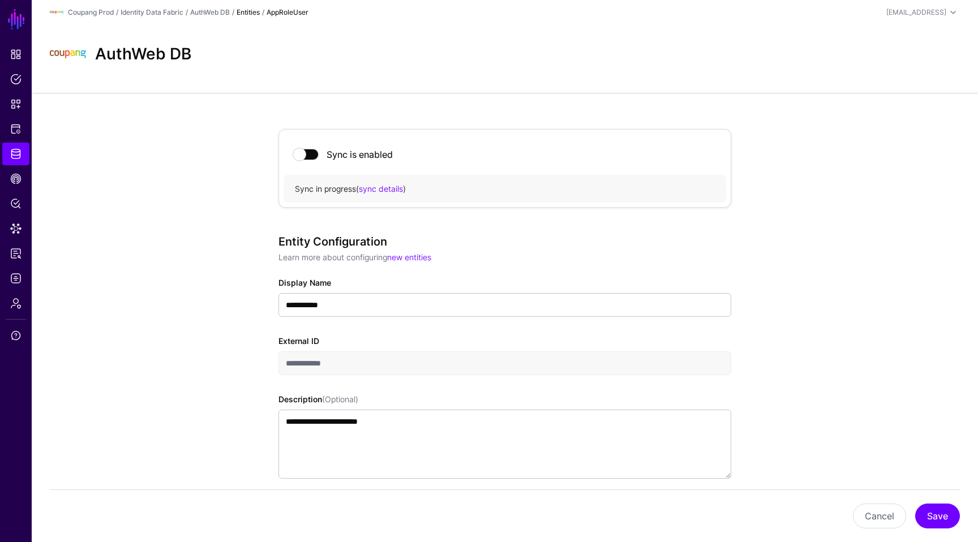
click at [591, 74] on div "AuthWeb DB" at bounding box center [505, 59] width 946 height 68
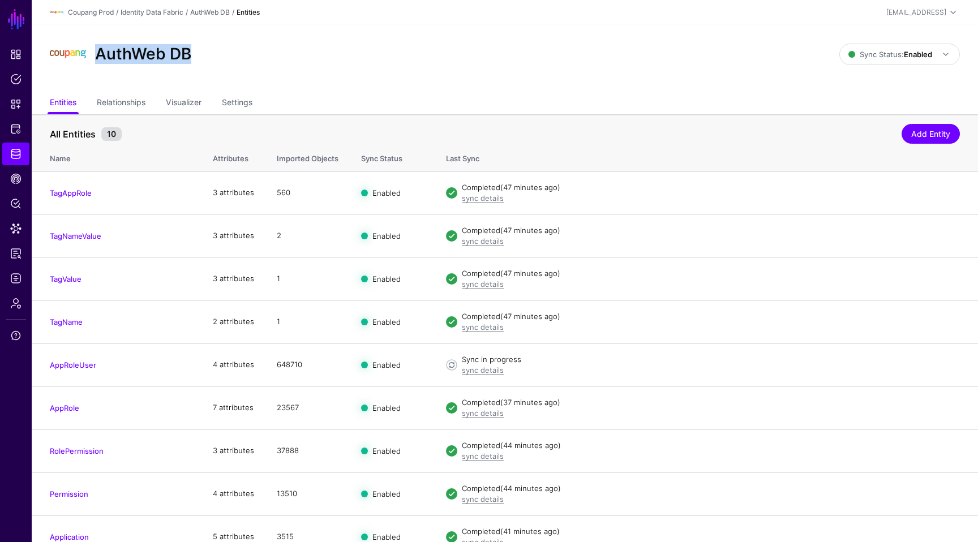
drag, startPoint x: 196, startPoint y: 51, endPoint x: 100, endPoint y: 50, distance: 96.2
click at [99, 50] on div "AuthWeb DB" at bounding box center [444, 54] width 799 height 36
copy h2 "AuthWeb DB"
